Goal: Navigation & Orientation: Find specific page/section

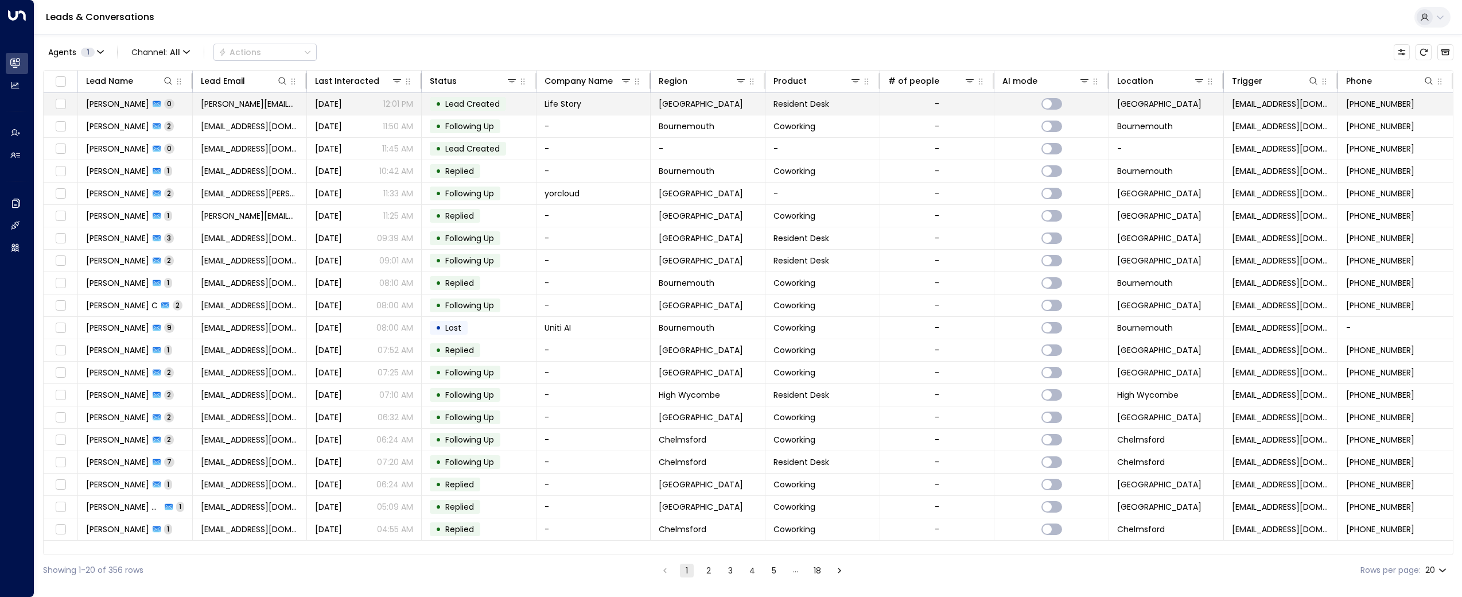
click at [111, 102] on span "[PERSON_NAME]" at bounding box center [117, 103] width 63 height 11
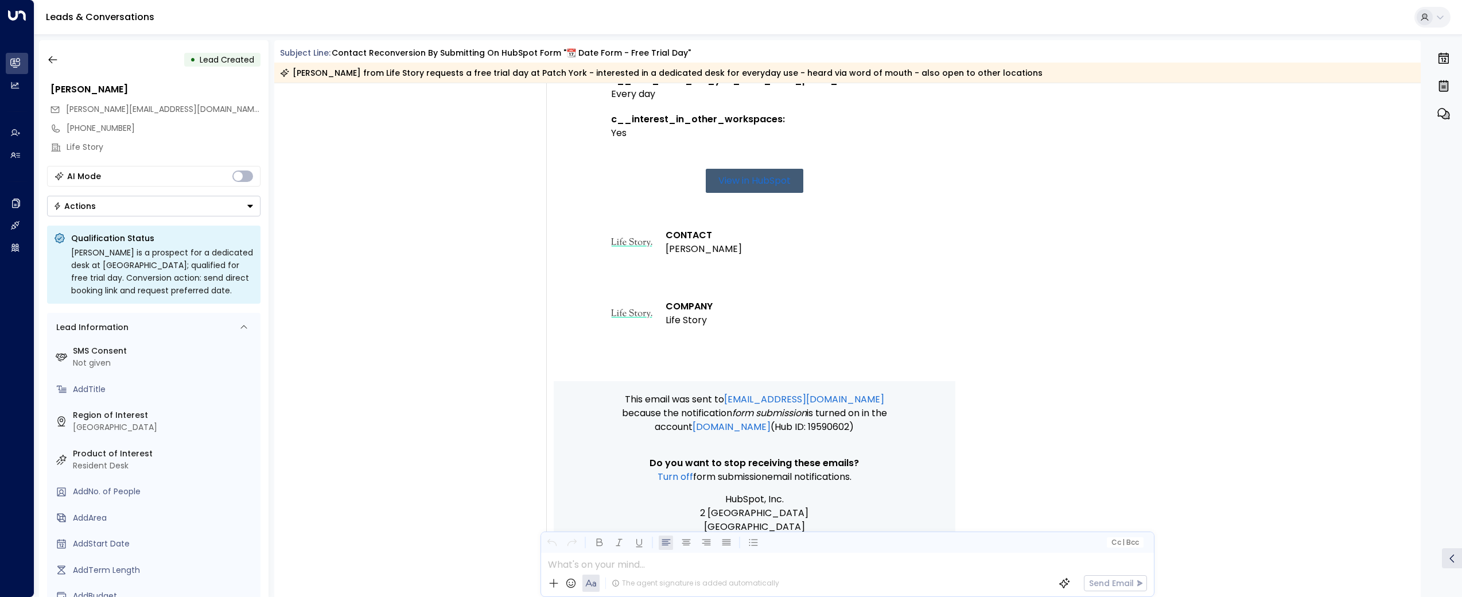
scroll to position [696, 0]
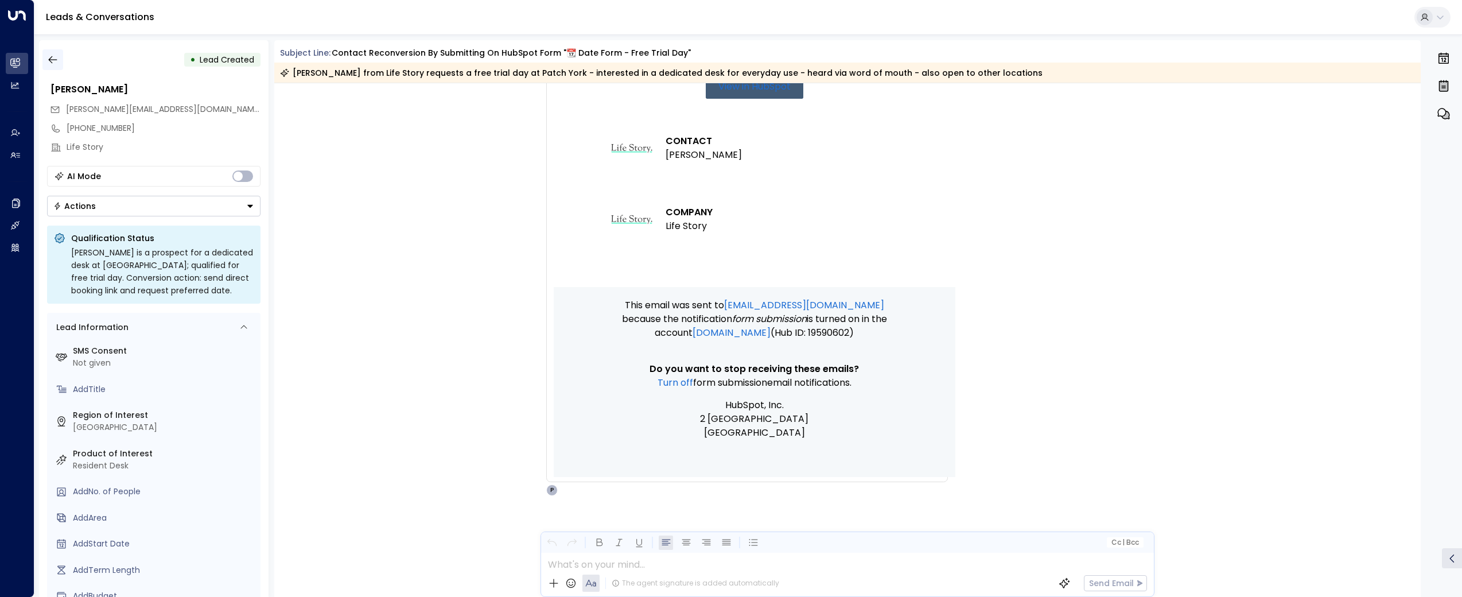
click at [57, 59] on icon "button" at bounding box center [52, 59] width 11 height 11
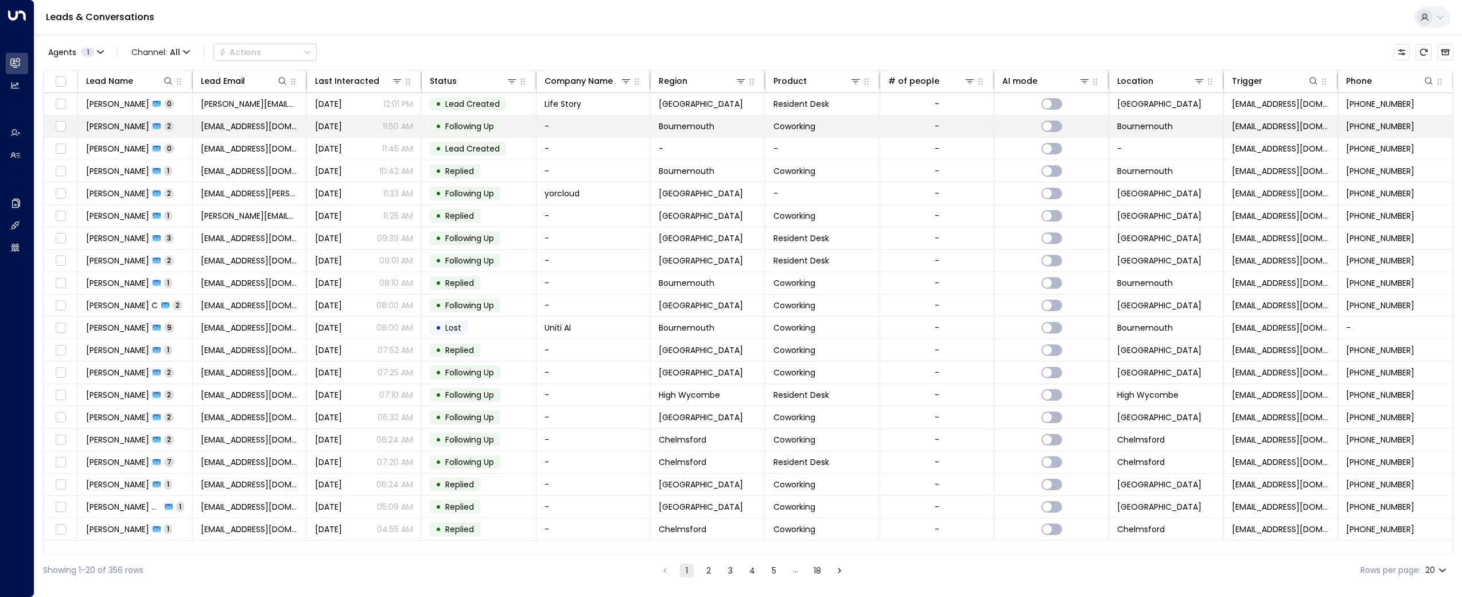
click at [102, 126] on span "[PERSON_NAME]" at bounding box center [117, 125] width 63 height 11
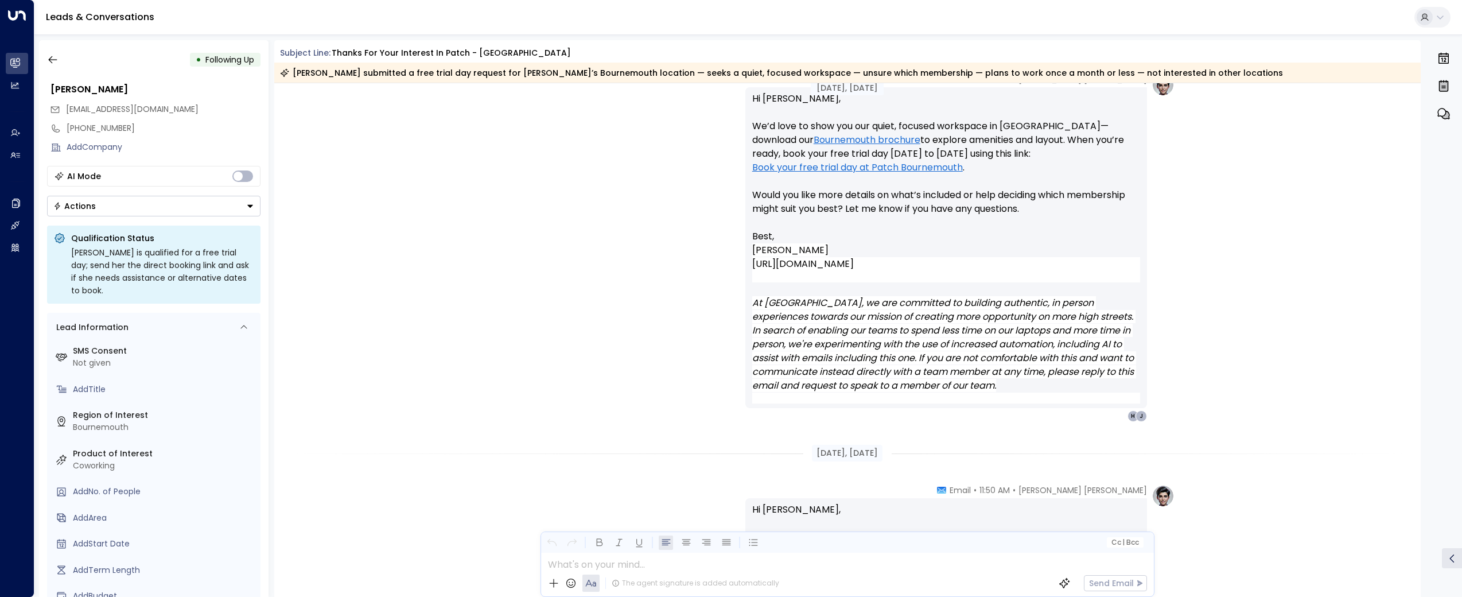
scroll to position [1368, 0]
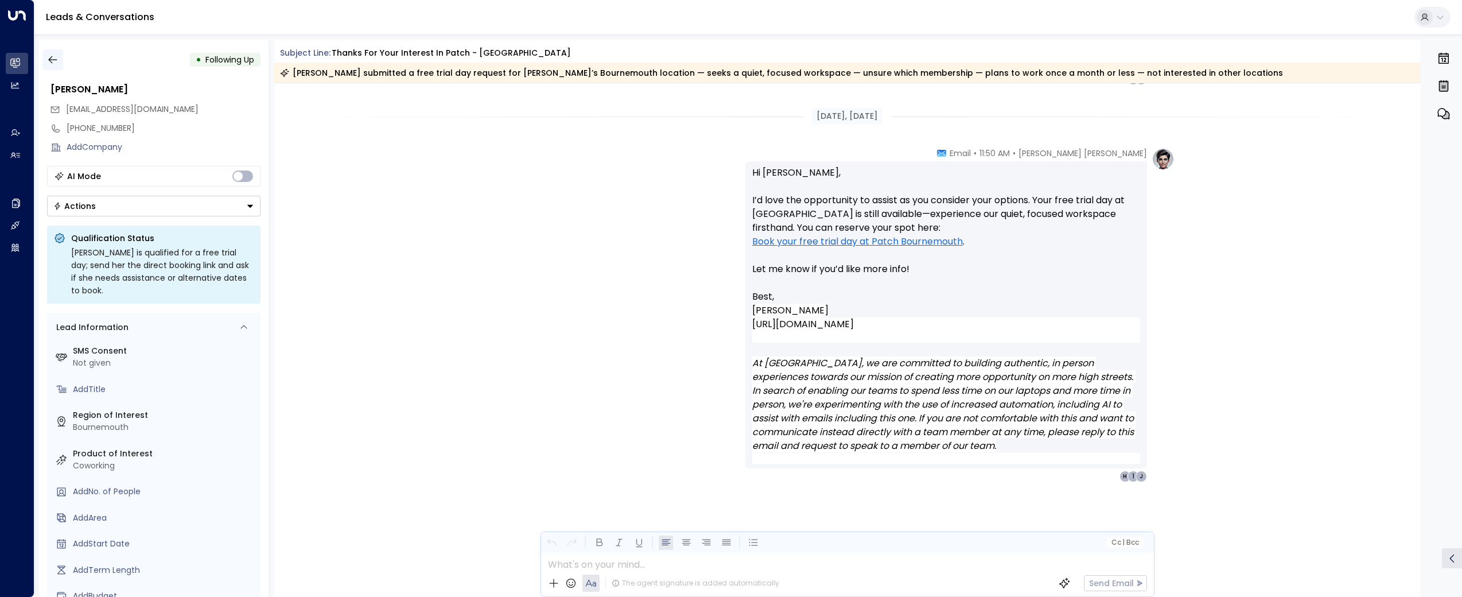
click at [57, 58] on icon "button" at bounding box center [52, 59] width 11 height 11
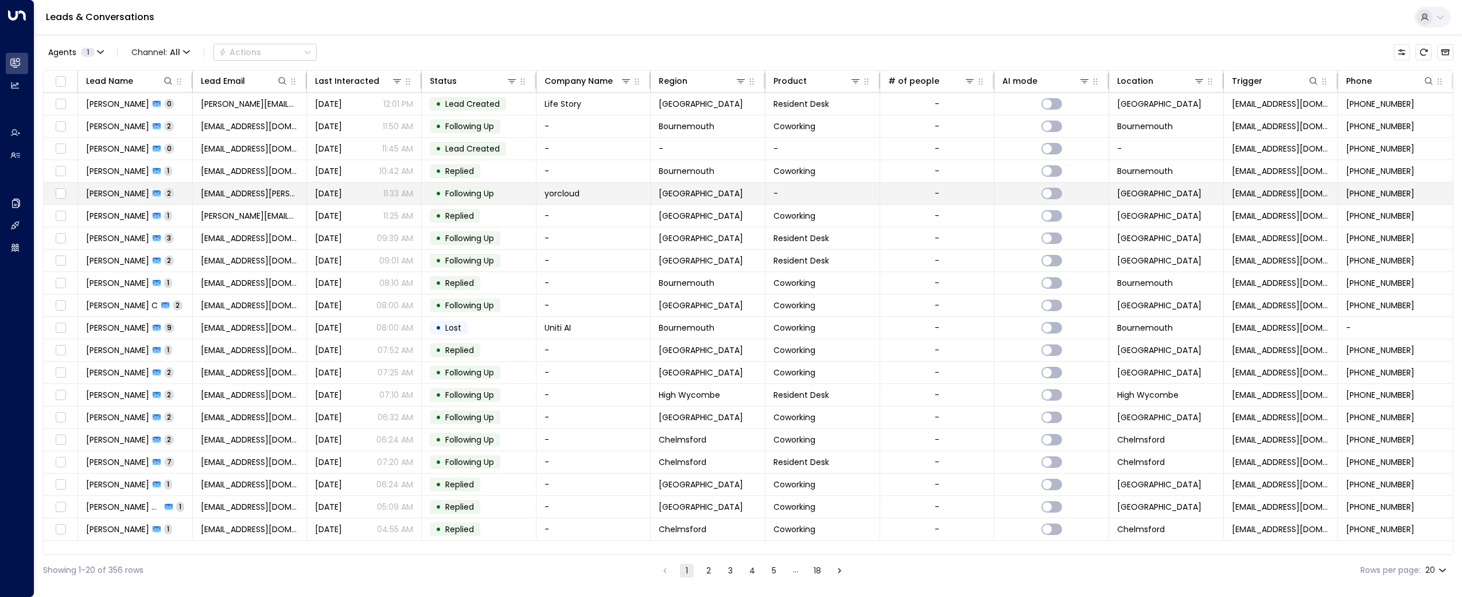
click at [111, 198] on span "[PERSON_NAME]" at bounding box center [117, 193] width 63 height 11
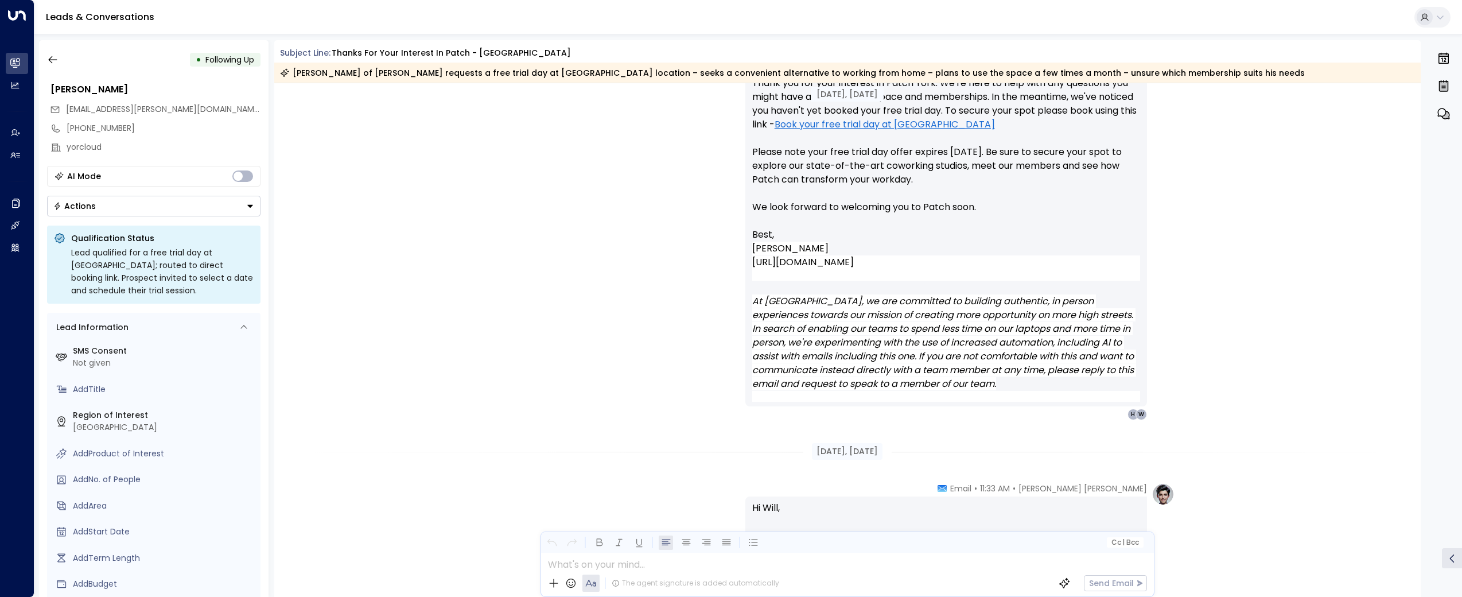
scroll to position [1480, 0]
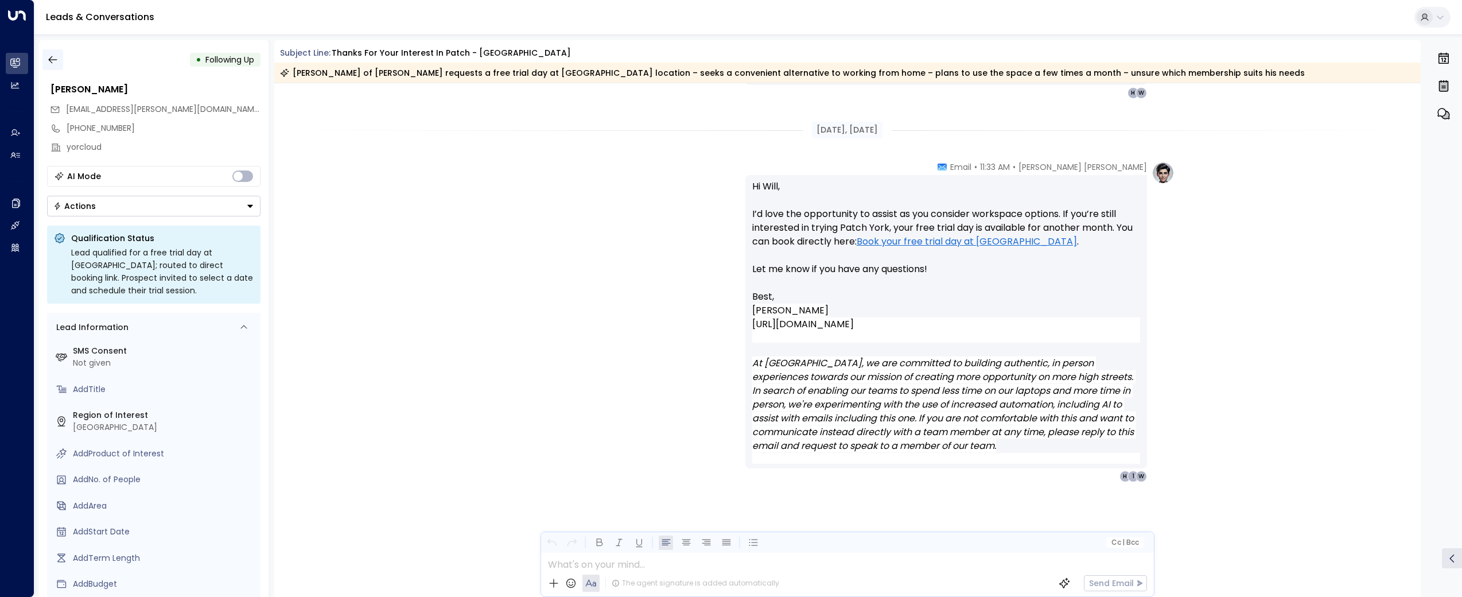
click at [51, 54] on icon "button" at bounding box center [52, 59] width 11 height 11
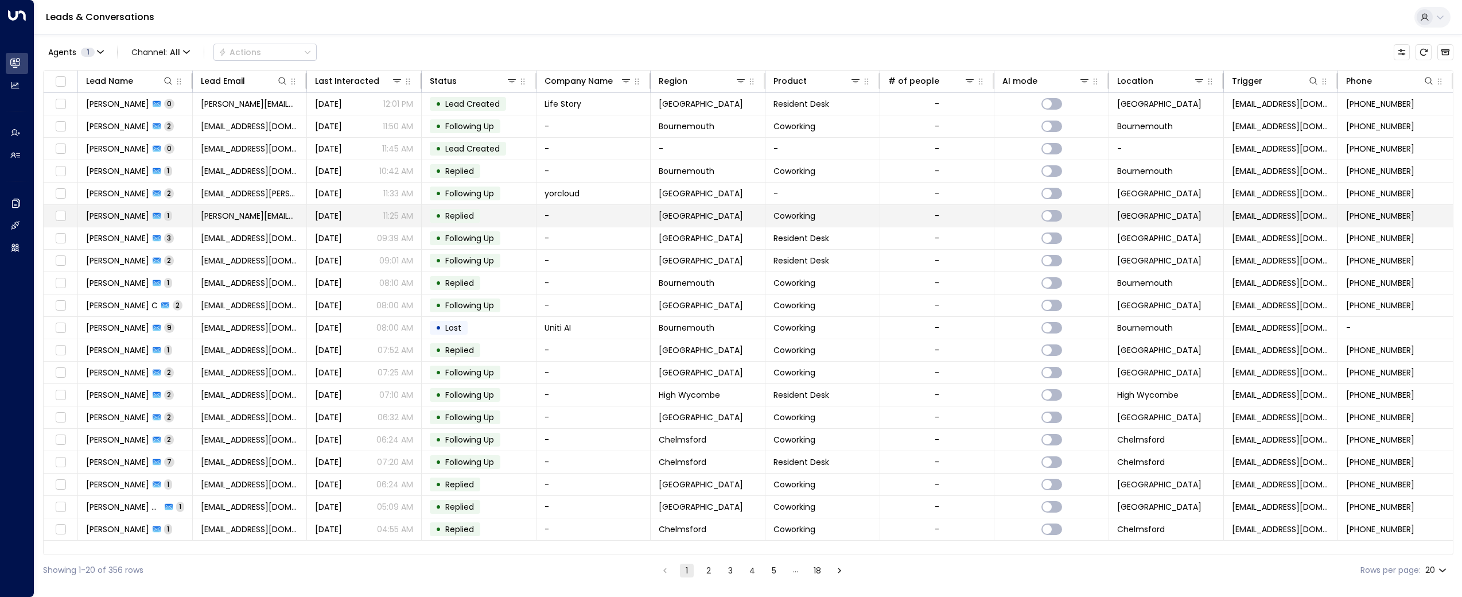
click at [121, 222] on td "Sarah Lewis 1" at bounding box center [135, 216] width 115 height 22
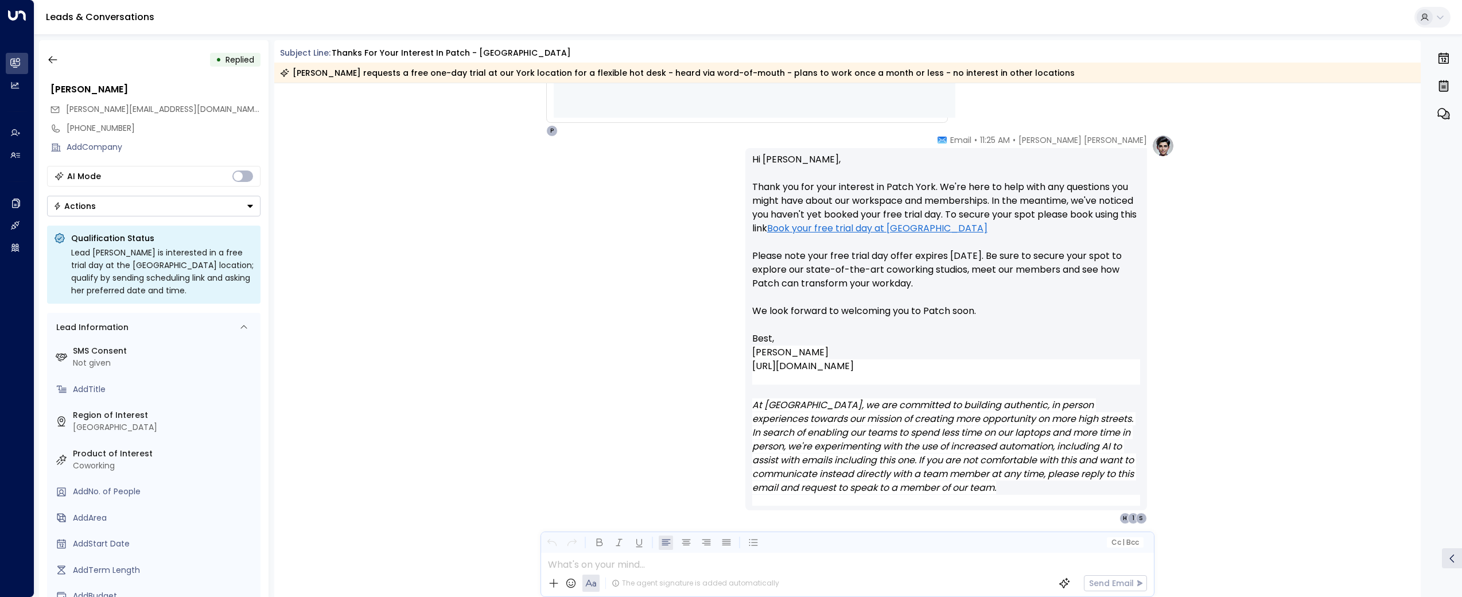
scroll to position [1026, 0]
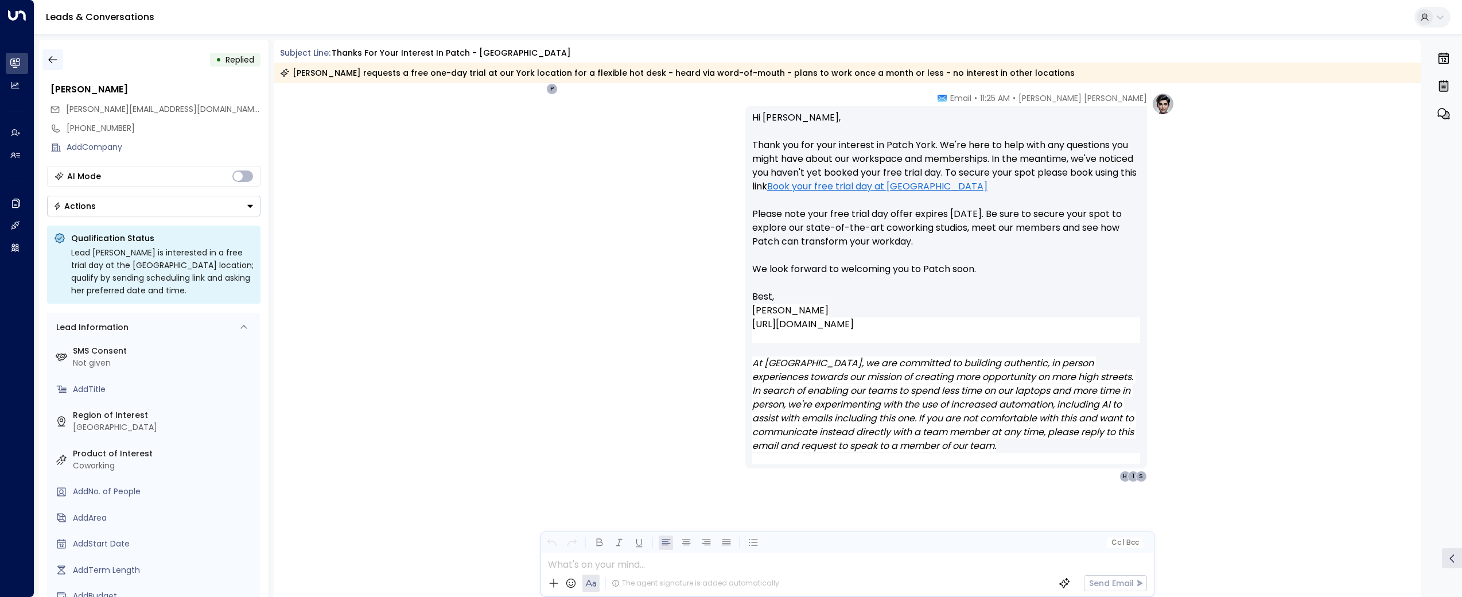
click at [56, 60] on icon "button" at bounding box center [52, 59] width 11 height 11
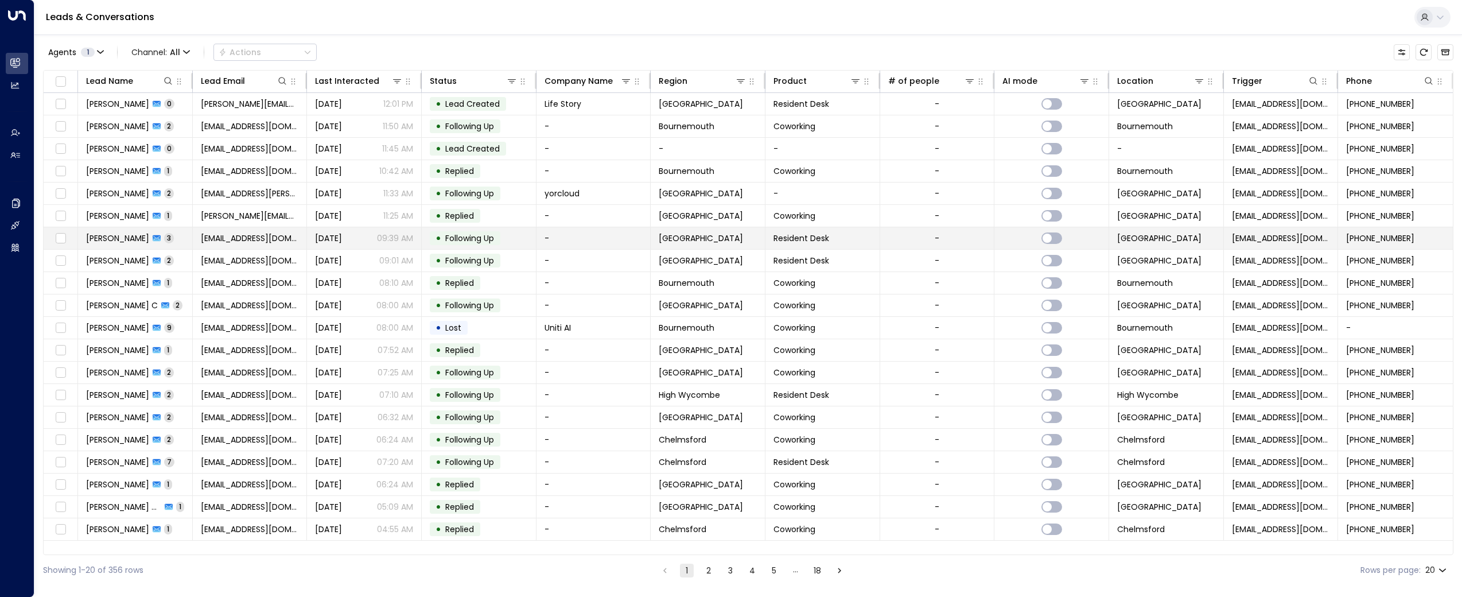
click at [111, 241] on span "[PERSON_NAME]" at bounding box center [117, 237] width 63 height 11
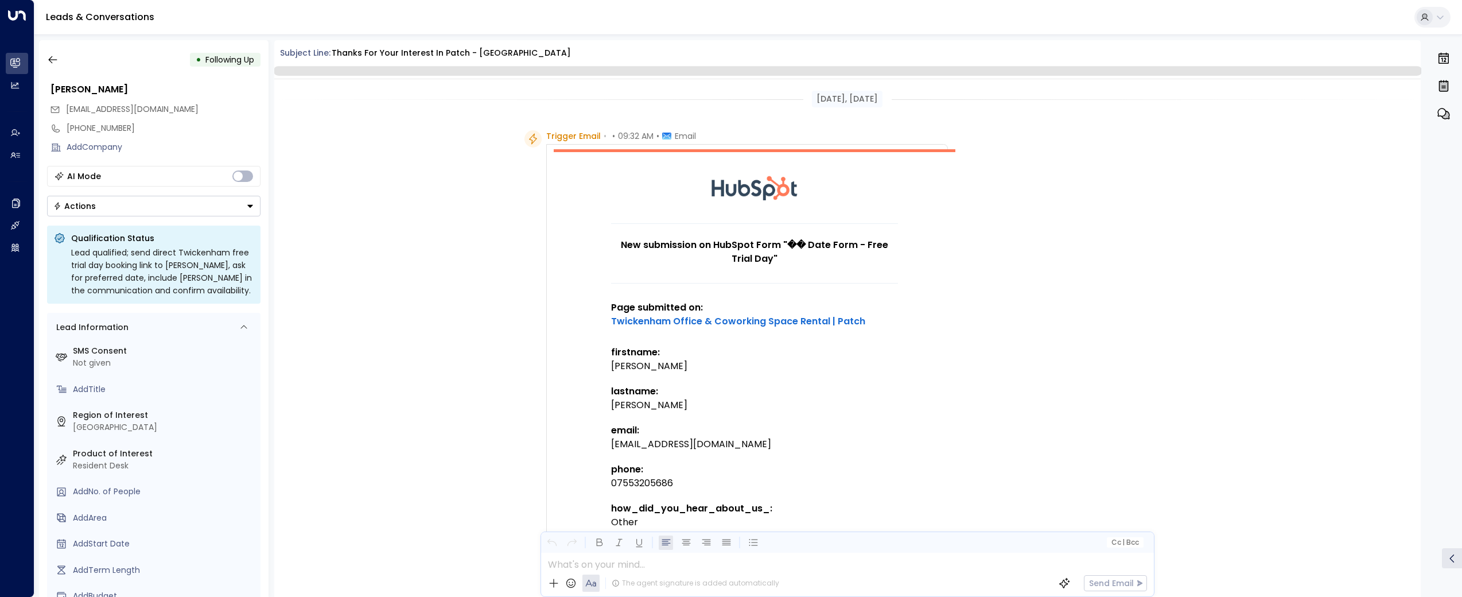
scroll to position [1312, 0]
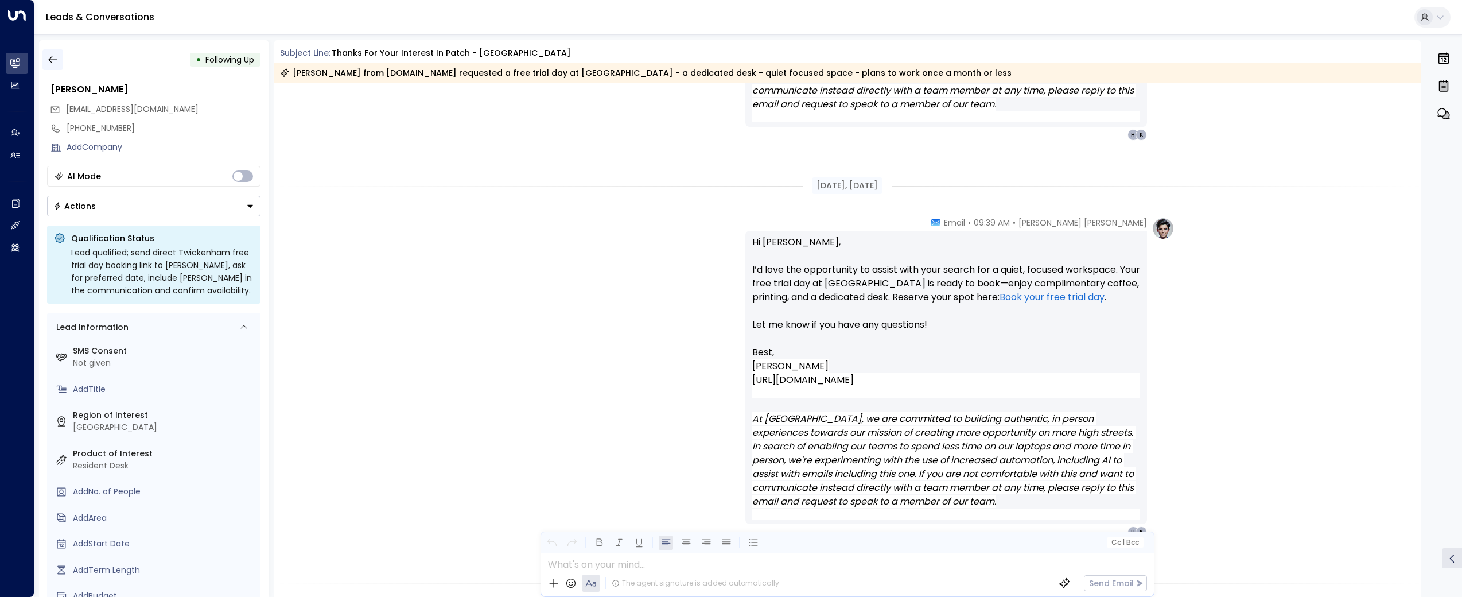
click at [56, 55] on icon "button" at bounding box center [52, 59] width 11 height 11
